Goal: Complete application form

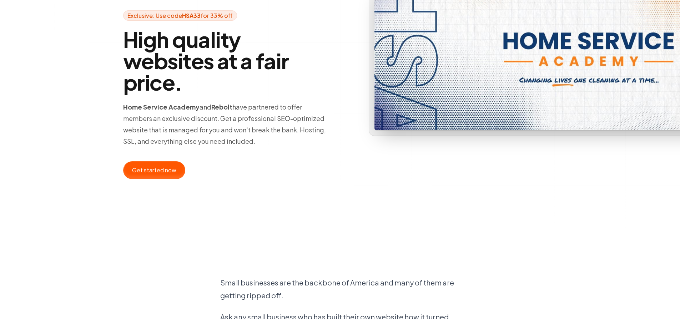
scroll to position [95, 0]
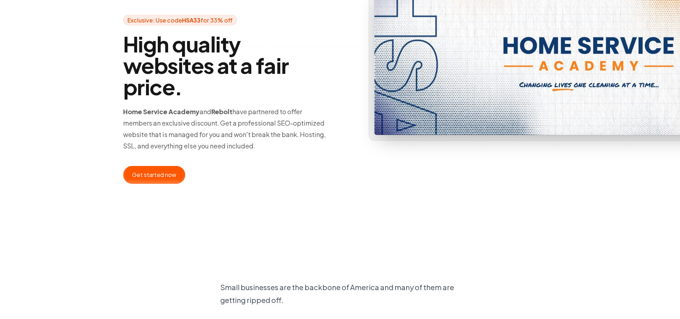
click at [153, 176] on div at bounding box center [153, 174] width 61 height 17
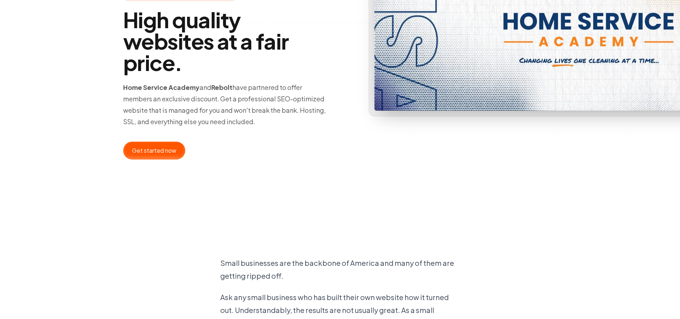
scroll to position [115, 0]
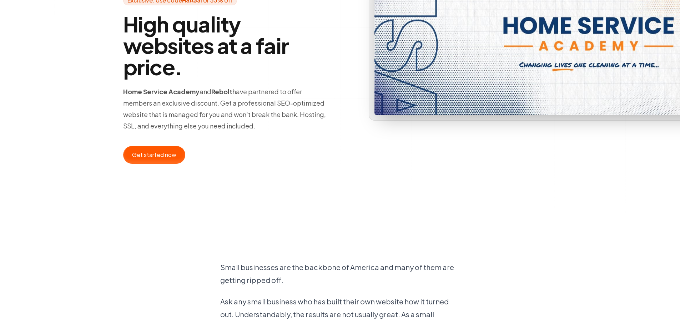
drag, startPoint x: 221, startPoint y: 104, endPoint x: 262, endPoint y: 123, distance: 44.9
click at [262, 123] on p "Home Service Academy and Rebolt have partnered to offer members an exclusive di…" at bounding box center [226, 109] width 206 height 46
copy p "Get a professional SEO-optimized website that is managed for you and won't brea…"
